Goal: Task Accomplishment & Management: Manage account settings

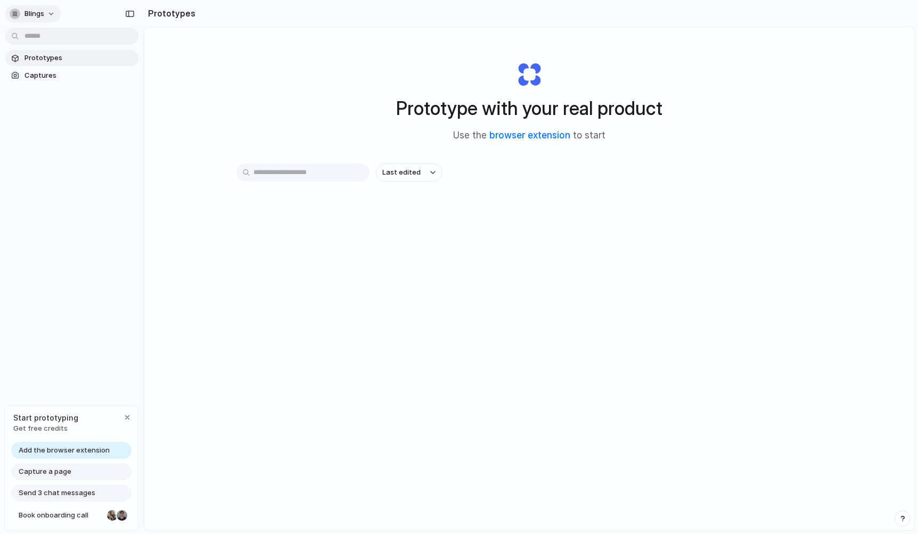
click at [44, 14] on span "Blings" at bounding box center [35, 14] width 20 height 11
click at [42, 12] on div "Settings Invite members Change theme Sign out" at bounding box center [459, 267] width 918 height 534
click at [42, 14] on span "Blings" at bounding box center [35, 14] width 20 height 11
click at [117, 107] on span "Dark" at bounding box center [110, 106] width 15 height 11
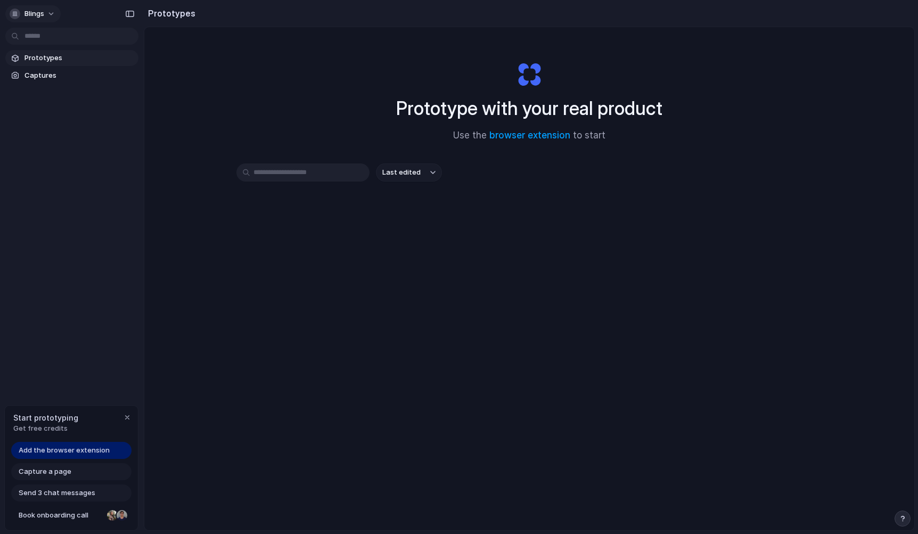
click at [45, 15] on button "Blings" at bounding box center [32, 13] width 55 height 17
click at [129, 123] on span "Neutral dark" at bounding box center [124, 123] width 42 height 11
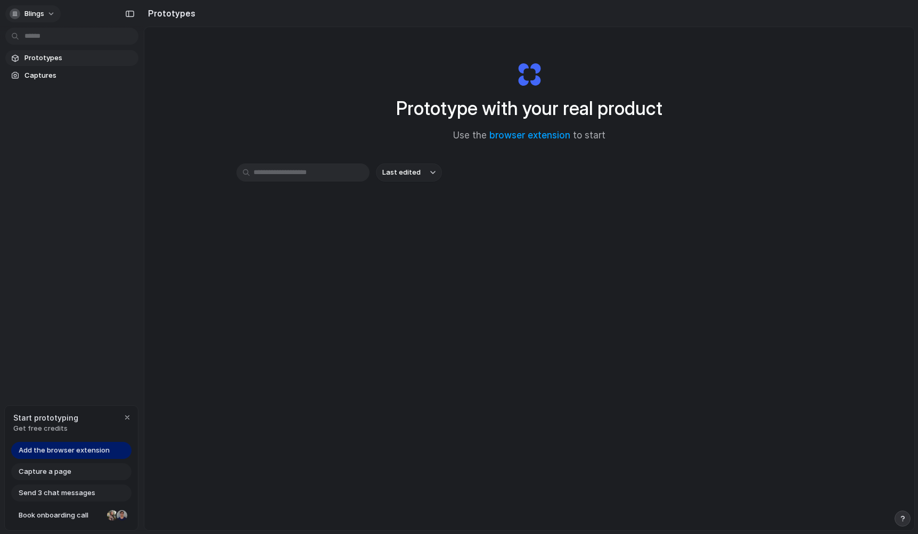
click at [42, 12] on span "Blings" at bounding box center [35, 14] width 20 height 11
click at [109, 136] on span "Forest" at bounding box center [114, 140] width 22 height 11
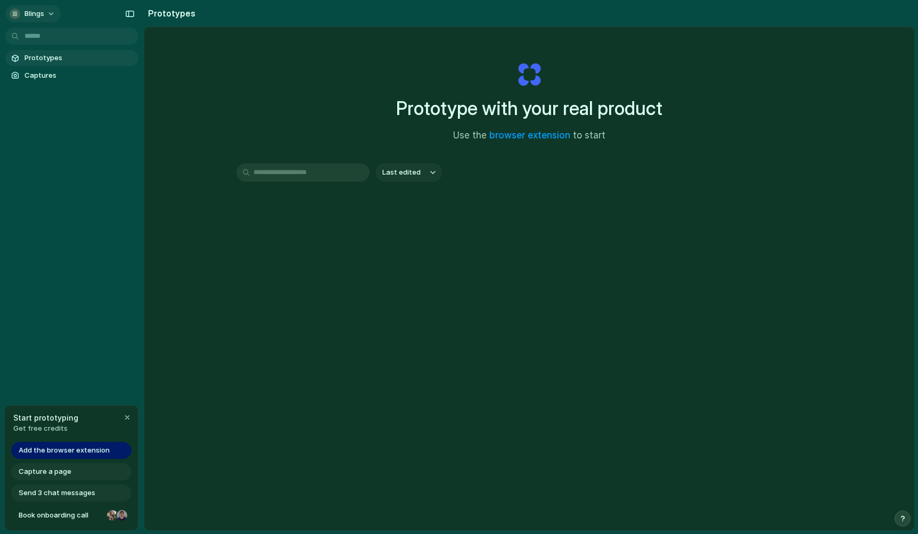
click at [52, 13] on button "Blings" at bounding box center [32, 13] width 55 height 17
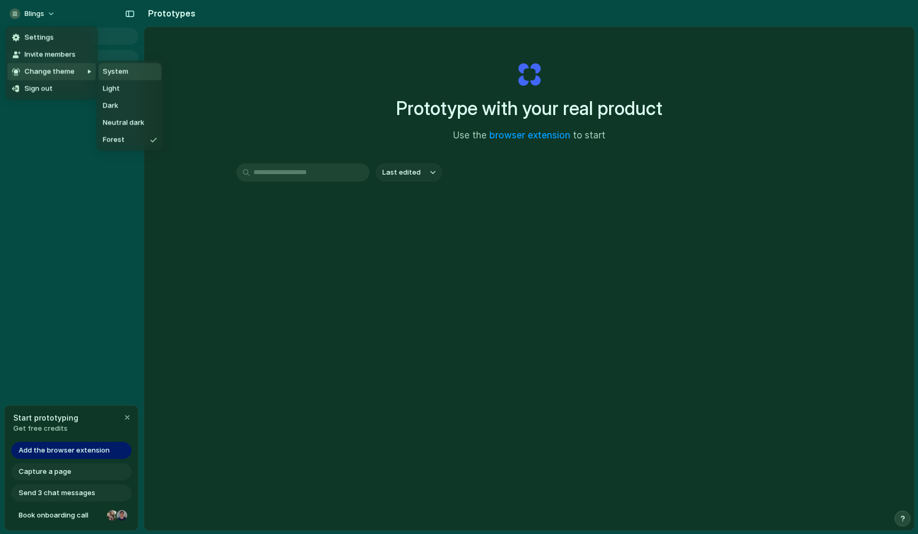
click at [123, 73] on span "System" at bounding box center [116, 72] width 26 height 11
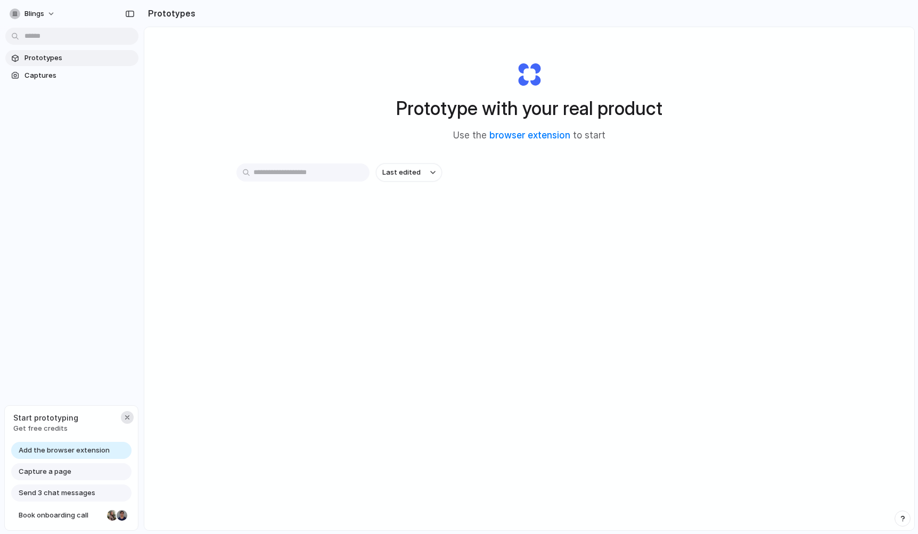
click at [124, 419] on div "button" at bounding box center [127, 417] width 9 height 9
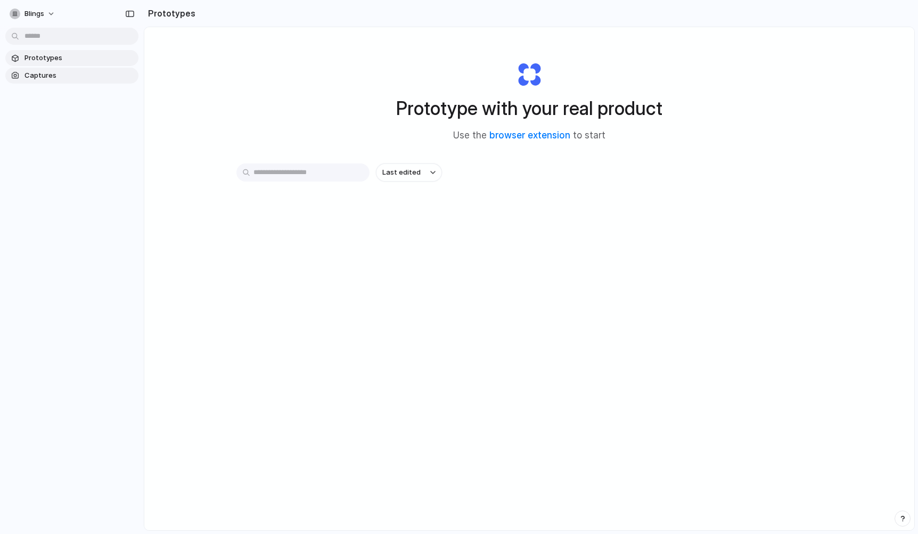
click at [63, 73] on span "Captures" at bounding box center [80, 75] width 110 height 11
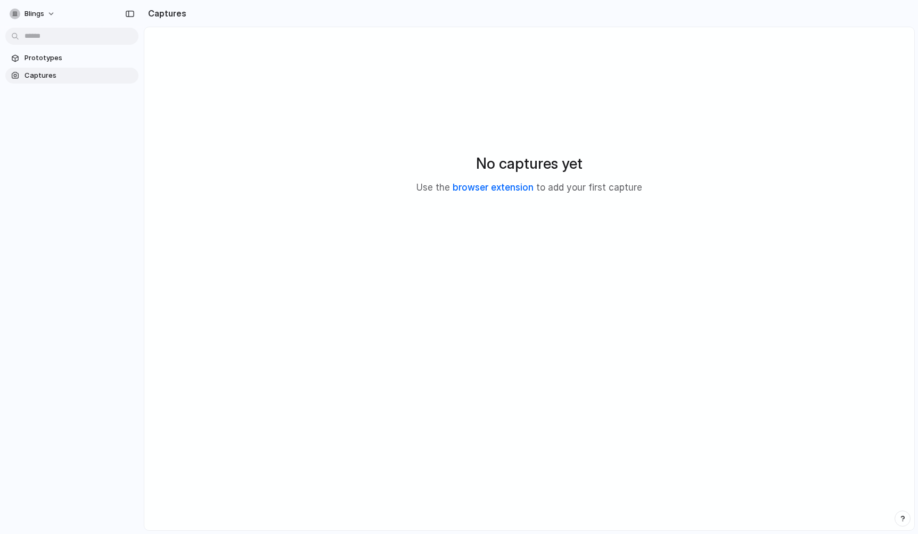
click at [519, 189] on link "browser extension" at bounding box center [493, 187] width 81 height 11
click at [50, 57] on span "Prototypes" at bounding box center [80, 58] width 110 height 11
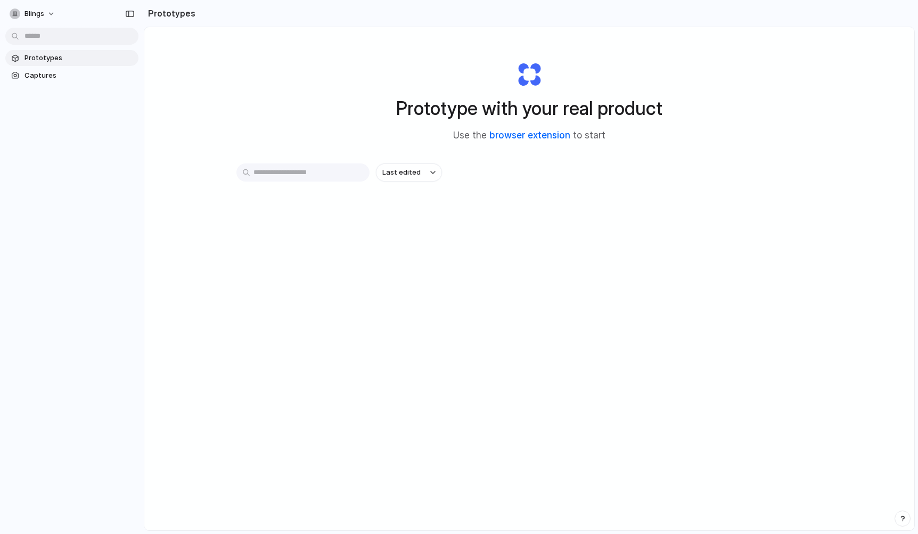
click at [510, 136] on link "browser extension" at bounding box center [530, 135] width 81 height 11
